Goal: Task Accomplishment & Management: Manage account settings

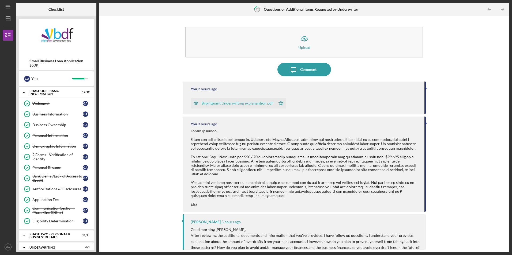
scroll to position [55, 0]
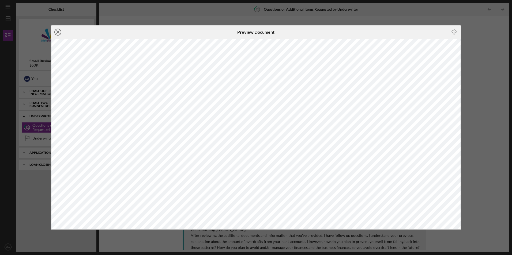
click at [57, 33] on line at bounding box center [57, 32] width 3 height 3
